Goal: Transaction & Acquisition: Download file/media

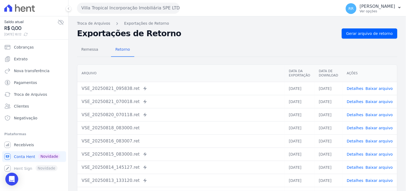
click at [127, 10] on button "Villa Tropical Incorporação Imobiliária SPE LTDA" at bounding box center [128, 8] width 103 height 11
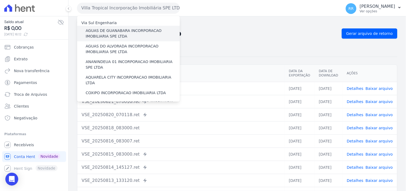
click at [126, 33] on label "AGUAS DE GUANABARA INCORPORACAO IMOBILIARIA SPE LTDA" at bounding box center [133, 33] width 94 height 11
click at [0, 0] on input "AGUAS DE GUANABARA INCORPORACAO IMOBILIARIA SPE LTDA" at bounding box center [0, 0] width 0 height 0
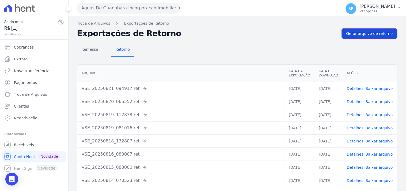
click at [369, 38] on link "Gerar arquivo de retorno" at bounding box center [370, 33] width 56 height 10
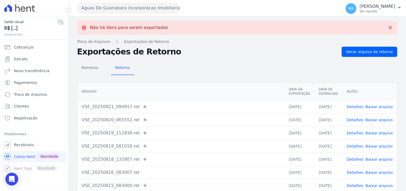
click at [112, 9] on button "Aguas De Guanabara Incorporacao Imobiliaria SPE LTDA" at bounding box center [128, 8] width 103 height 11
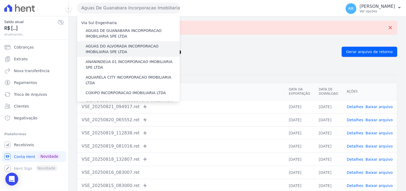
click at [118, 46] on label "AGUAS DO ALVORADA INCORPORACAO IMOBILIARIA SPE LTDA" at bounding box center [133, 48] width 94 height 11
click at [0, 0] on input "AGUAS DO ALVORADA INCORPORACAO IMOBILIARIA SPE LTDA" at bounding box center [0, 0] width 0 height 0
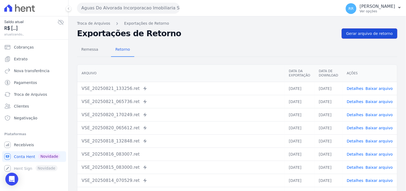
click at [364, 35] on span "Gerar arquivo de retorno" at bounding box center [370, 33] width 47 height 5
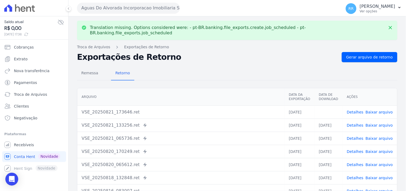
click at [374, 110] on link "Baixar arquivo" at bounding box center [379, 112] width 27 height 4
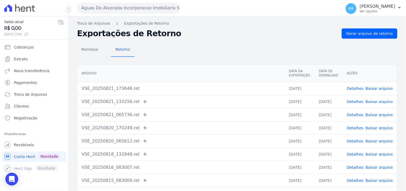
click at [263, 38] on div "Translation missing. Options considered were: - pt-BR.banking.file_exports.crea…" at bounding box center [238, 126] width 338 height 220
click at [138, 14] on div "Aguas Do Alvorada Incorporacao Imobiliaria SPE LTDA Via Sul Engenharia AGUAS DE…" at bounding box center [208, 8] width 263 height 17
click at [139, 11] on button "Aguas Do Alvorada Incorporacao Imobiliaria SPE LTDA" at bounding box center [128, 8] width 103 height 11
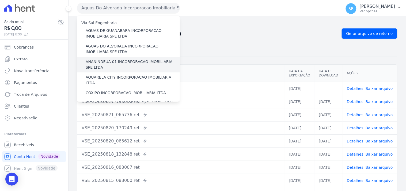
click at [109, 63] on label "ANANINDEUA 01 INCORPORACAO IMOBILIARIA SPE LTDA" at bounding box center [133, 64] width 94 height 11
click at [0, 0] on input "ANANINDEUA 01 INCORPORACAO IMOBILIARIA SPE LTDA" at bounding box center [0, 0] width 0 height 0
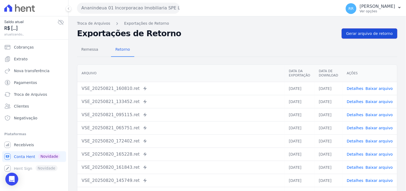
click at [375, 34] on span "Gerar arquivo de retorno" at bounding box center [370, 33] width 47 height 5
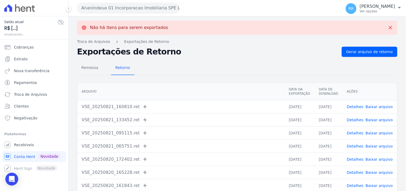
click at [140, 5] on button "Ananindeua 01 Incorporacao Imobiliaria SPE LTDA" at bounding box center [128, 8] width 103 height 11
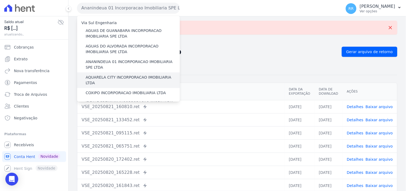
click at [115, 78] on label "AQUARELA CITY INCORPORACAO IMOBILIARIA LTDA" at bounding box center [133, 79] width 94 height 11
click at [0, 0] on input "AQUARELA CITY INCORPORACAO IMOBILIARIA LTDA" at bounding box center [0, 0] width 0 height 0
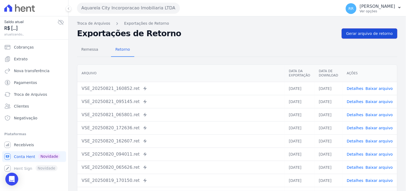
click at [343, 35] on link "Gerar arquivo de retorno" at bounding box center [370, 33] width 56 height 10
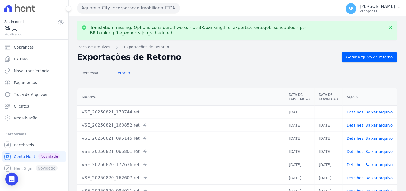
click at [381, 110] on link "Baixar arquivo" at bounding box center [379, 112] width 27 height 4
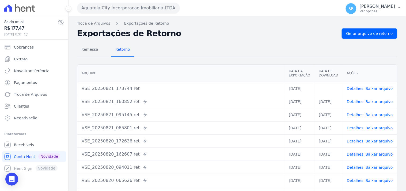
click at [224, 37] on h2 "Exportações de Retorno" at bounding box center [207, 34] width 261 height 8
click at [122, 9] on button "Aquarela City Incorporacao Imobiliaria LTDA" at bounding box center [128, 8] width 103 height 11
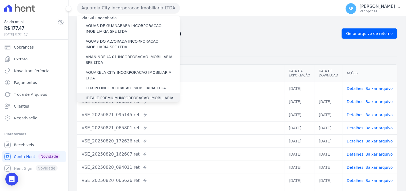
scroll to position [10, 0]
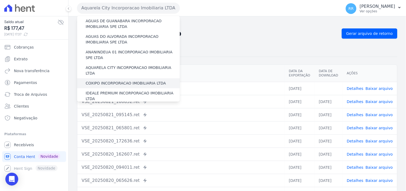
click at [112, 80] on label "COXIPO INCORPORACAO IMOBILIARIA LTDA" at bounding box center [126, 83] width 80 height 6
click at [0, 0] on input "COXIPO INCORPORACAO IMOBILIARIA LTDA" at bounding box center [0, 0] width 0 height 0
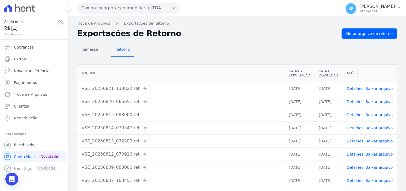
click at [383, 28] on div "Troca de Arquivos Exportações de Retorno Exportações de Retorno Gerar arquivo d…" at bounding box center [238, 126] width 338 height 220
click at [379, 29] on link "Gerar arquivo de retorno" at bounding box center [370, 33] width 56 height 10
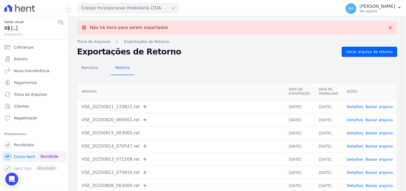
click at [138, 9] on button "Coxipo Incorporacao Imobiliaria LTDA" at bounding box center [128, 8] width 103 height 11
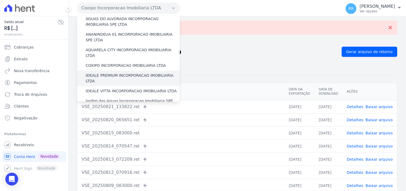
scroll to position [30, 0]
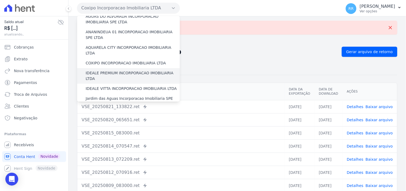
click at [116, 70] on label "IDEALE PREMIUM INCORPORACAO IMOBILIARIA LTDA" at bounding box center [133, 75] width 94 height 11
click at [0, 0] on input "IDEALE PREMIUM INCORPORACAO IMOBILIARIA LTDA" at bounding box center [0, 0] width 0 height 0
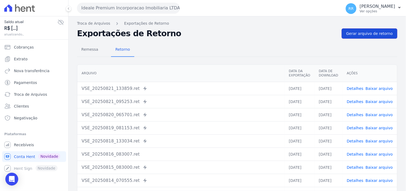
click at [361, 33] on span "Gerar arquivo de retorno" at bounding box center [370, 33] width 47 height 5
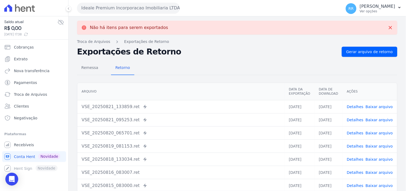
click at [159, 9] on button "Ideale Premium Incorporacao Imobiliaria LTDA" at bounding box center [128, 8] width 103 height 11
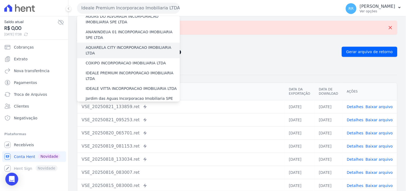
scroll to position [39, 0]
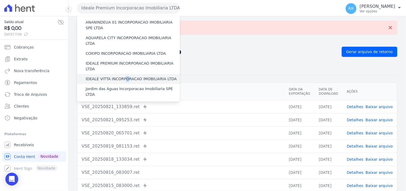
drag, startPoint x: 123, startPoint y: 75, endPoint x: 123, endPoint y: 72, distance: 3.1
click at [123, 76] on label "IDEALE VITTA INCORPORACAO IMOBILIARIA LTDA" at bounding box center [131, 79] width 91 height 6
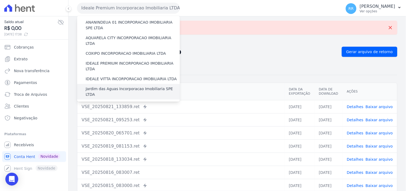
click at [116, 86] on label "Jardim das Aguas Incorporacao Imobiliaria SPE LTDA" at bounding box center [133, 91] width 94 height 11
click at [0, 0] on input "Jardim das Aguas Incorporacao Imobiliaria SPE LTDA" at bounding box center [0, 0] width 0 height 0
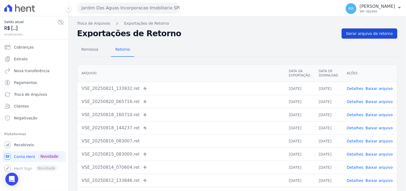
click at [347, 34] on span "Gerar arquivo de retorno" at bounding box center [370, 33] width 47 height 5
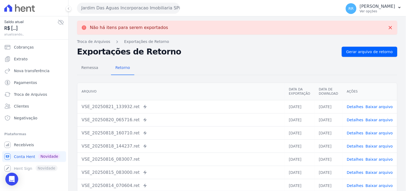
click at [166, 9] on button "Jardim Das Aguas Incorporacao Imobiliaria SPE LTDA" at bounding box center [128, 8] width 103 height 11
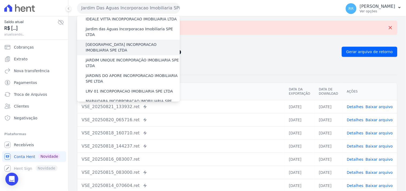
scroll to position [89, 0]
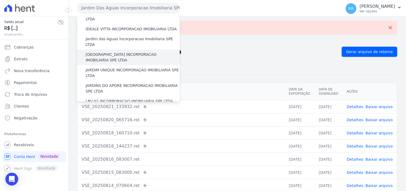
click at [111, 52] on label "[GEOGRAPHIC_DATA] INCORPORACAO IMOBILIARIA SPE LTDA" at bounding box center [133, 57] width 94 height 11
click at [0, 0] on input "[GEOGRAPHIC_DATA] INCORPORACAO IMOBILIARIA SPE LTDA" at bounding box center [0, 0] width 0 height 0
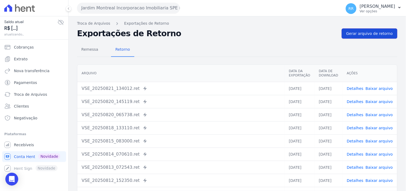
click at [365, 35] on span "Gerar arquivo de retorno" at bounding box center [370, 33] width 47 height 5
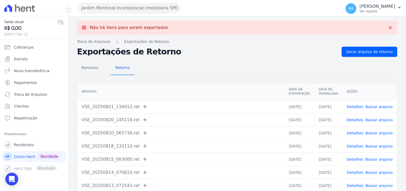
click at [127, 14] on div "Jardim Montreal Incorporacao Imobiliaria SPE LTDA Via Sul Engenharia AGUAS DE […" at bounding box center [208, 8] width 263 height 17
click at [129, 12] on button "Jardim Montreal Incorporacao Imobiliaria SPE LTDA" at bounding box center [128, 8] width 103 height 11
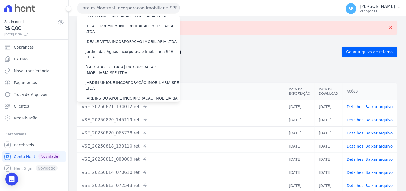
scroll to position [79, 0]
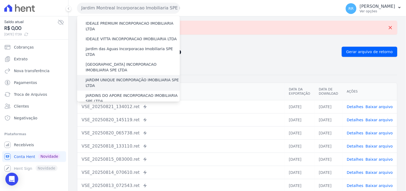
click at [123, 77] on label "JARDIM UNIQUE INCORPORAÇÃO IMOBILIARIA SPE LTDA" at bounding box center [133, 82] width 94 height 11
click at [0, 0] on input "JARDIM UNIQUE INCORPORAÇÃO IMOBILIARIA SPE LTDA" at bounding box center [0, 0] width 0 height 0
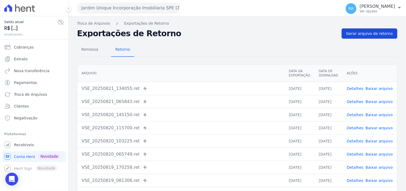
click at [381, 34] on span "Gerar arquivo de retorno" at bounding box center [370, 33] width 47 height 5
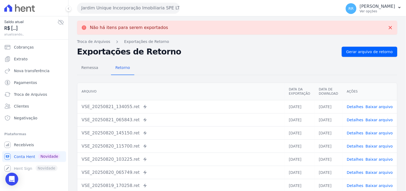
click at [121, 11] on button "Jardim Unique Incorporação Imobiliaria SPE LTDA" at bounding box center [128, 8] width 103 height 11
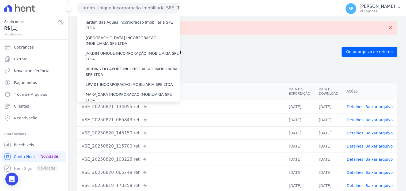
scroll to position [109, 0]
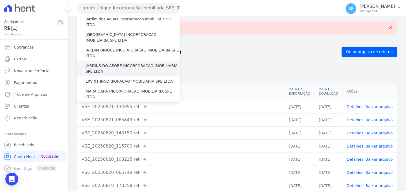
click at [110, 63] on label "JARDINS DO APORE INCORPORACAO IMOBILIARIA SPE LTDA" at bounding box center [133, 68] width 94 height 11
click at [0, 0] on input "JARDINS DO APORE INCORPORACAO IMOBILIARIA SPE LTDA" at bounding box center [0, 0] width 0 height 0
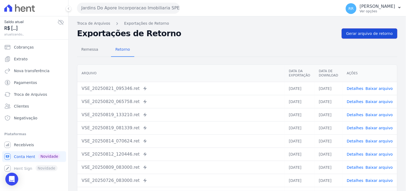
click at [364, 29] on link "Gerar arquivo de retorno" at bounding box center [370, 33] width 56 height 10
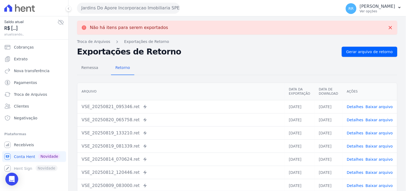
click at [119, 5] on button "Jardins Do Apore Incorporacao Imobiliaria SPE LTDA" at bounding box center [128, 8] width 103 height 11
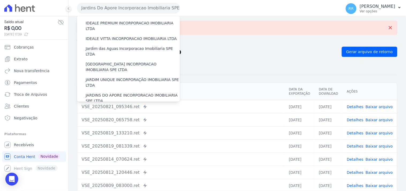
scroll to position [119, 0]
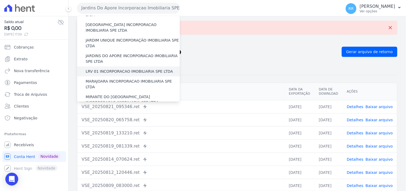
click at [116, 69] on label "LRV 01 INCORPORACAO IMOBILIARIA SPE LTDA" at bounding box center [129, 72] width 87 height 6
click at [0, 0] on input "LRV 01 INCORPORACAO IMOBILIARIA SPE LTDA" at bounding box center [0, 0] width 0 height 0
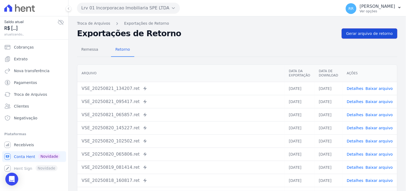
click at [367, 34] on span "Gerar arquivo de retorno" at bounding box center [370, 33] width 47 height 5
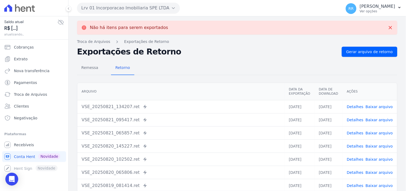
click at [159, 10] on button "Lrv 01 Incorporacao Imobiliaria SPE LTDA" at bounding box center [128, 8] width 103 height 11
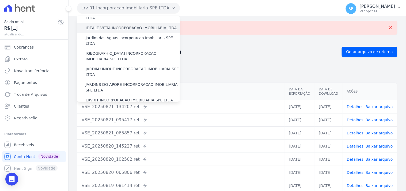
scroll to position [129, 0]
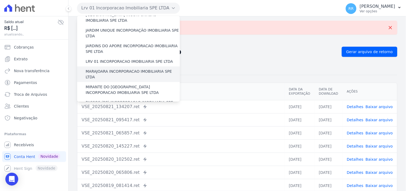
click at [132, 69] on label "MARAJOARA INCORPORACAO IMOBILIARIA SPE LTDA" at bounding box center [133, 74] width 94 height 11
click at [0, 0] on input "MARAJOARA INCORPORACAO IMOBILIARIA SPE LTDA" at bounding box center [0, 0] width 0 height 0
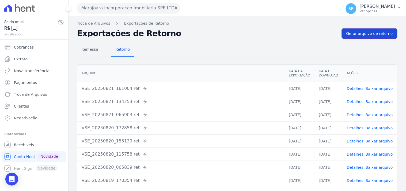
click at [372, 36] on link "Gerar arquivo de retorno" at bounding box center [370, 33] width 56 height 10
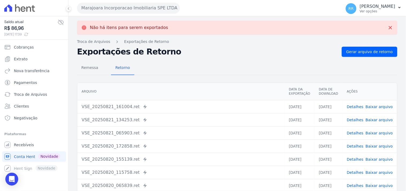
click at [125, 4] on button "Marajoara Incorporacao Imobiliaria SPE LTDA" at bounding box center [128, 8] width 103 height 11
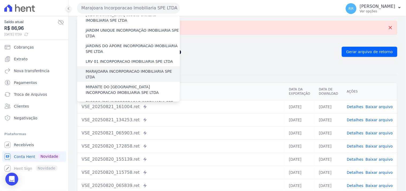
scroll to position [139, 0]
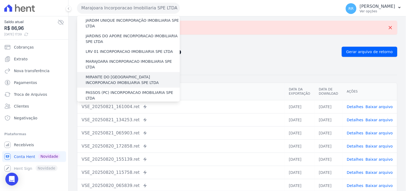
click at [110, 74] on label "MIRANTE DO [GEOGRAPHIC_DATA] INCORPORACAO IMOBILIARIA SPE LTDA" at bounding box center [133, 79] width 94 height 11
click at [0, 0] on input "MIRANTE DO [GEOGRAPHIC_DATA] INCORPORACAO IMOBILIARIA SPE LTDA" at bounding box center [0, 0] width 0 height 0
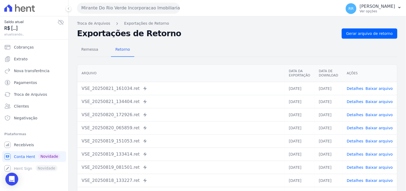
drag, startPoint x: 376, startPoint y: 40, endPoint x: 379, endPoint y: 38, distance: 4.5
click at [376, 40] on div "Remessa Retorno [GEOGRAPHIC_DATA] Data da Exportação Data de Download Ações VSE…" at bounding box center [237, 136] width 321 height 194
click at [380, 37] on link "Gerar arquivo de retorno" at bounding box center [370, 33] width 56 height 10
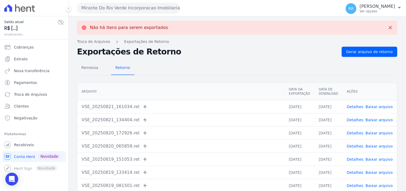
click at [105, 10] on button "Mirante Do Rio Verde Incorporacao Imobiliaria SPE LTDA" at bounding box center [128, 8] width 103 height 11
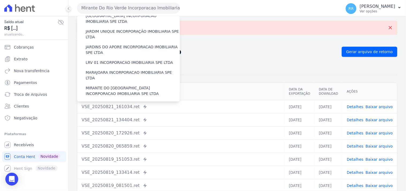
scroll to position [169, 0]
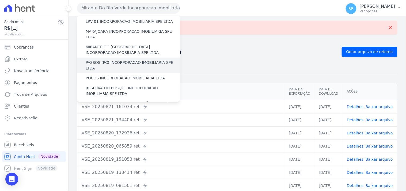
click at [108, 60] on label "PASSOS (PC) INCORPORACAO IMOBILIARIA SPE LTDA" at bounding box center [133, 65] width 94 height 11
click at [0, 0] on input "PASSOS (PC) INCORPORACAO IMOBILIARIA SPE LTDA" at bounding box center [0, 0] width 0 height 0
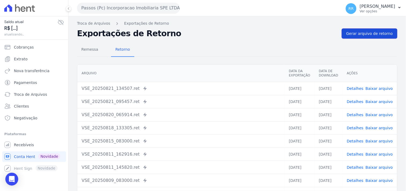
click at [368, 34] on span "Gerar arquivo de retorno" at bounding box center [370, 33] width 47 height 5
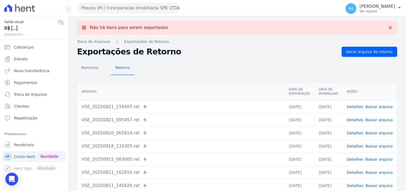
click at [123, 8] on button "Passos (Pc) Incorporacao Imobiliaria SPE LTDA" at bounding box center [128, 8] width 103 height 11
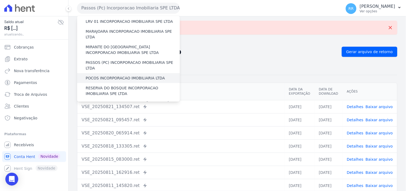
click at [99, 75] on label "POCOS INCORPORACAO IMOBILIARIA LTDA" at bounding box center [125, 78] width 79 height 6
click at [0, 0] on input "POCOS INCORPORACAO IMOBILIARIA LTDA" at bounding box center [0, 0] width 0 height 0
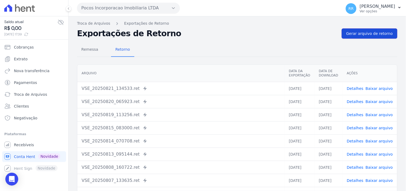
click at [360, 36] on link "Gerar arquivo de retorno" at bounding box center [370, 33] width 56 height 10
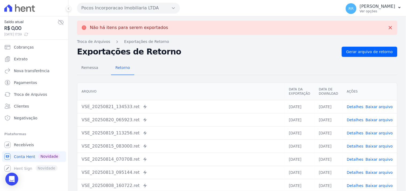
click at [151, 6] on button "Pocos Incorporacao Imobiliaria LTDA" at bounding box center [128, 8] width 103 height 11
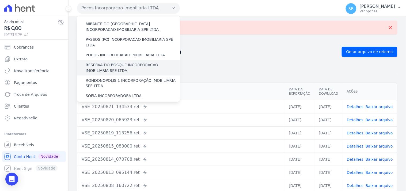
scroll to position [188, 0]
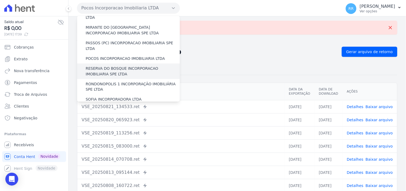
click at [107, 66] on label "RESERVA DO BOSQUE INCORPORACAO IMOBILIARIA SPE LTDA" at bounding box center [133, 71] width 94 height 11
click at [0, 0] on input "RESERVA DO BOSQUE INCORPORACAO IMOBILIARIA SPE LTDA" at bounding box center [0, 0] width 0 height 0
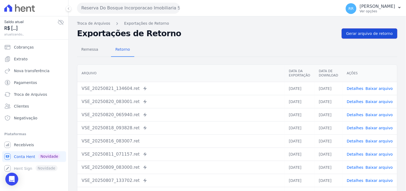
click at [343, 37] on link "Gerar arquivo de retorno" at bounding box center [370, 33] width 56 height 10
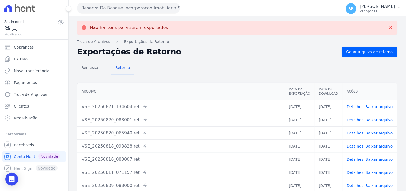
click at [123, 7] on button "Reserva Do Bosque Incorporacao Imobiliaria SPE LTDA" at bounding box center [128, 8] width 103 height 11
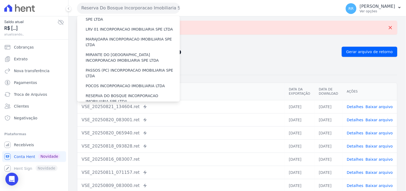
scroll to position [198, 0]
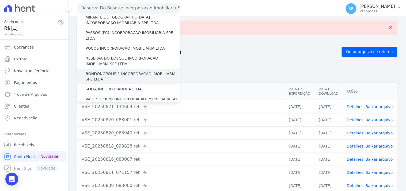
click at [116, 71] on label "RONDONOPOLIS 1 INCORPORAÇÃO IMOBILIÁRIA SPE LTDA" at bounding box center [133, 76] width 94 height 11
click at [0, 0] on input "RONDONOPOLIS 1 INCORPORAÇÃO IMOBILIÁRIA SPE LTDA" at bounding box center [0, 0] width 0 height 0
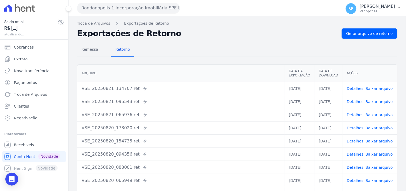
click at [385, 39] on div "Remessa Retorno [GEOGRAPHIC_DATA] Data da Exportação Data de Download Ações VSE…" at bounding box center [237, 136] width 321 height 194
click at [386, 35] on span "Gerar arquivo de retorno" at bounding box center [370, 33] width 47 height 5
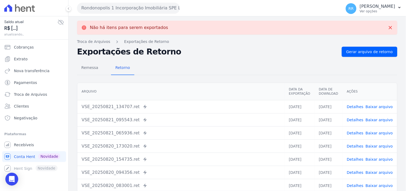
click at [143, 10] on button "Rondonopolis 1 Incorporação Imobiliária SPE LTDA" at bounding box center [128, 8] width 103 height 11
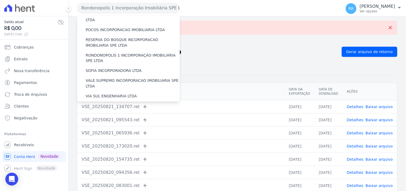
scroll to position [218, 0]
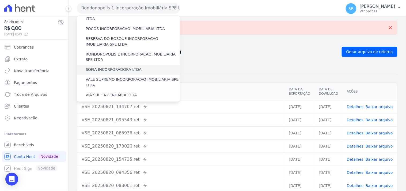
click at [122, 67] on label "SOFIA INCORPORADORA LTDA" at bounding box center [114, 70] width 56 height 6
click at [0, 0] on input "SOFIA INCORPORADORA LTDA" at bounding box center [0, 0] width 0 height 0
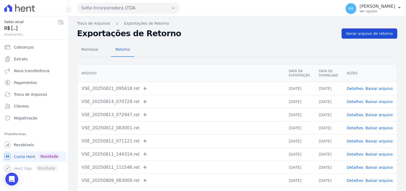
click at [359, 29] on link "Gerar arquivo de retorno" at bounding box center [370, 33] width 56 height 10
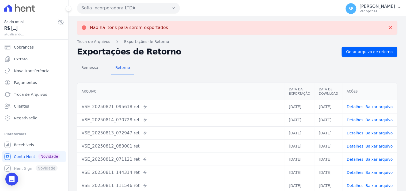
click at [146, 8] on button "Sofia Incorporadora LTDA" at bounding box center [128, 8] width 103 height 11
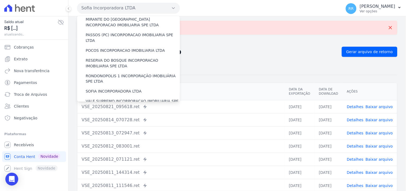
scroll to position [198, 0]
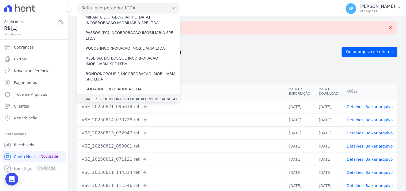
click at [101, 96] on label "VALE SUPREMO INCORPORACAO IMOBILIARIA SPE LTDA" at bounding box center [133, 101] width 94 height 11
click at [0, 0] on input "VALE SUPREMO INCORPORACAO IMOBILIARIA SPE LTDA" at bounding box center [0, 0] width 0 height 0
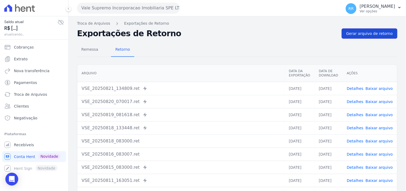
click at [352, 38] on link "Gerar arquivo de retorno" at bounding box center [370, 33] width 56 height 10
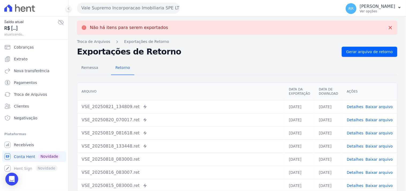
click at [111, 8] on button "Vale Supremo Incorporacao Imobiliaria SPE LTDA" at bounding box center [128, 8] width 103 height 11
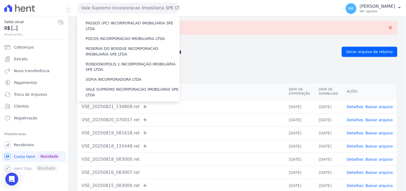
scroll to position [218, 0]
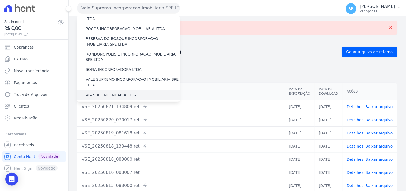
click at [109, 92] on label "VIA SUL ENGENHARIA LTDA" at bounding box center [111, 95] width 51 height 6
click at [0, 0] on input "VIA SUL ENGENHARIA LTDA" at bounding box center [0, 0] width 0 height 0
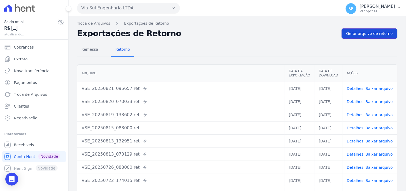
click at [365, 32] on span "Gerar arquivo de retorno" at bounding box center [370, 33] width 47 height 5
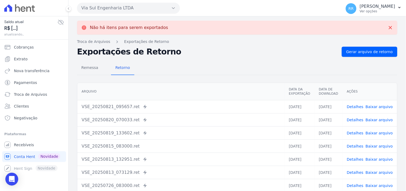
click at [160, 14] on div "Via Sul Engenharia LTDA Via Sul Engenharia AGUAS DE [GEOGRAPHIC_DATA] INCORPORA…" at bounding box center [208, 8] width 263 height 17
click at [162, 11] on button "Via Sul Engenharia LTDA" at bounding box center [128, 8] width 103 height 11
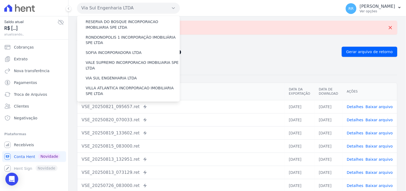
scroll to position [239, 0]
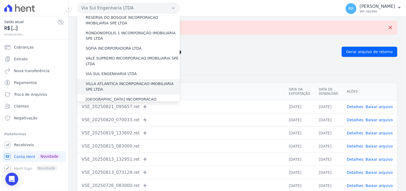
click at [105, 81] on label "VILLA ATLANTICA INCORPORACAO IMOBILIARIA SPE LTDA" at bounding box center [133, 86] width 94 height 11
click at [0, 0] on input "VILLA ATLANTICA INCORPORACAO IMOBILIARIA SPE LTDA" at bounding box center [0, 0] width 0 height 0
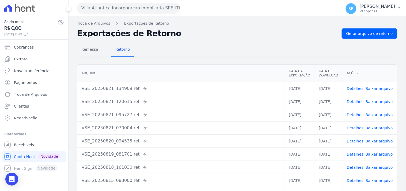
click at [355, 39] on div "Remessa Retorno [GEOGRAPHIC_DATA] Data da Exportação Data de Download Ações VSE…" at bounding box center [237, 136] width 321 height 194
click at [362, 34] on span "Gerar arquivo de retorno" at bounding box center [370, 33] width 47 height 5
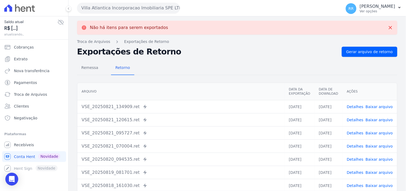
click at [108, 9] on button "Villa Atlantica Incorporacao Imobiliaria SPE LTDA" at bounding box center [128, 8] width 103 height 11
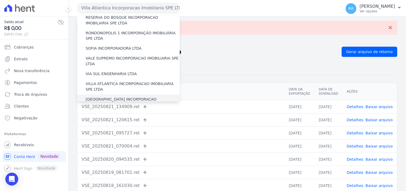
click at [111, 97] on label "[GEOGRAPHIC_DATA] INCORPORACAO IMOBILIARIA SPE LTDA" at bounding box center [133, 102] width 94 height 11
click at [0, 0] on input "[GEOGRAPHIC_DATA] INCORPORACAO IMOBILIARIA SPE LTDA" at bounding box center [0, 0] width 0 height 0
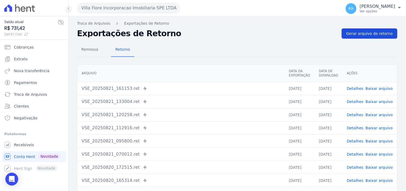
click at [359, 32] on span "Gerar arquivo de retorno" at bounding box center [370, 33] width 47 height 5
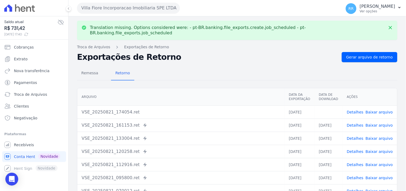
click at [371, 105] on td "Detalhes Baixar arquivo" at bounding box center [370, 111] width 55 height 13
click at [373, 110] on link "Baixar arquivo" at bounding box center [379, 112] width 27 height 4
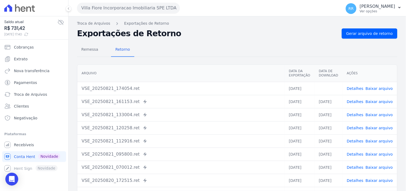
click at [189, 54] on div "Remessa Retorno" at bounding box center [237, 50] width 321 height 14
click at [149, 6] on button "Villa Fiore Incorporacao Imobiliaria SPE LTDA" at bounding box center [128, 8] width 103 height 11
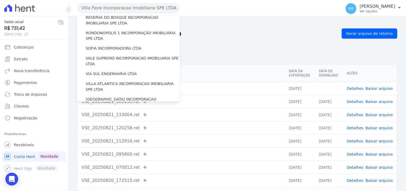
click at [108, 112] on label "VILLA TROPICAL INCORPORAÇÃO IMOBILIÁRIA SPE LTDA" at bounding box center [133, 117] width 94 height 11
click at [0, 0] on input "VILLA TROPICAL INCORPORAÇÃO IMOBILIÁRIA SPE LTDA" at bounding box center [0, 0] width 0 height 0
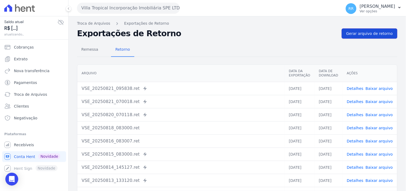
click at [372, 32] on span "Gerar arquivo de retorno" at bounding box center [370, 33] width 47 height 5
